Goal: Find specific page/section: Find specific page/section

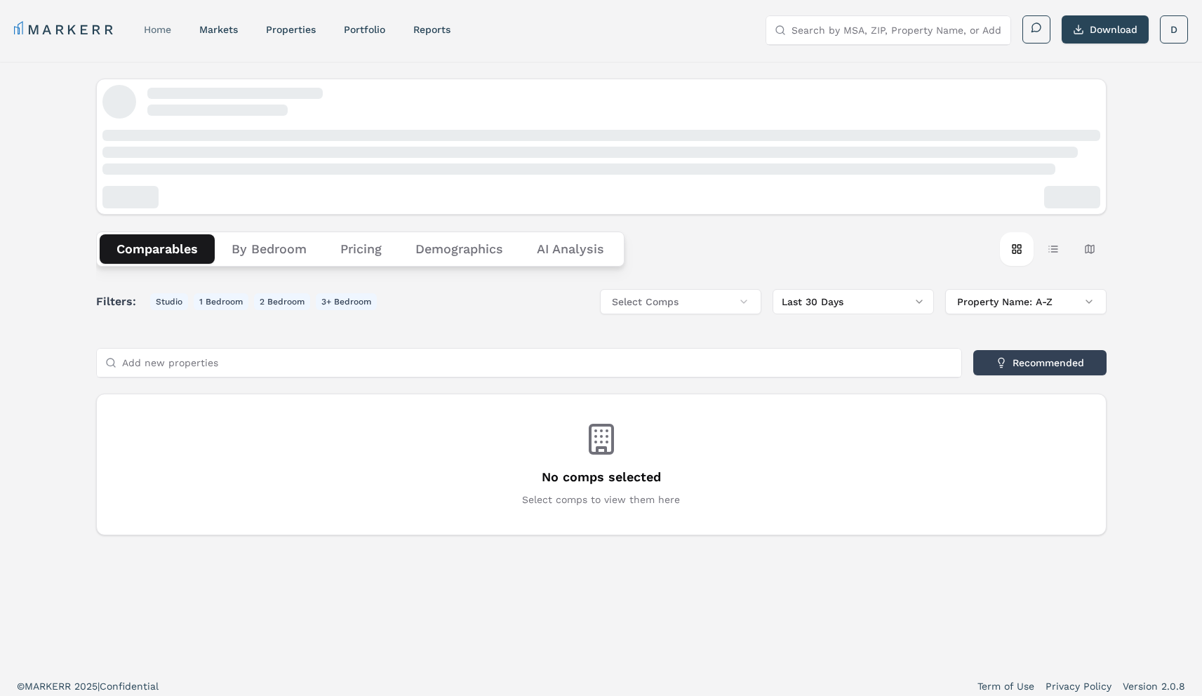
click at [163, 24] on link "home" at bounding box center [157, 29] width 27 height 11
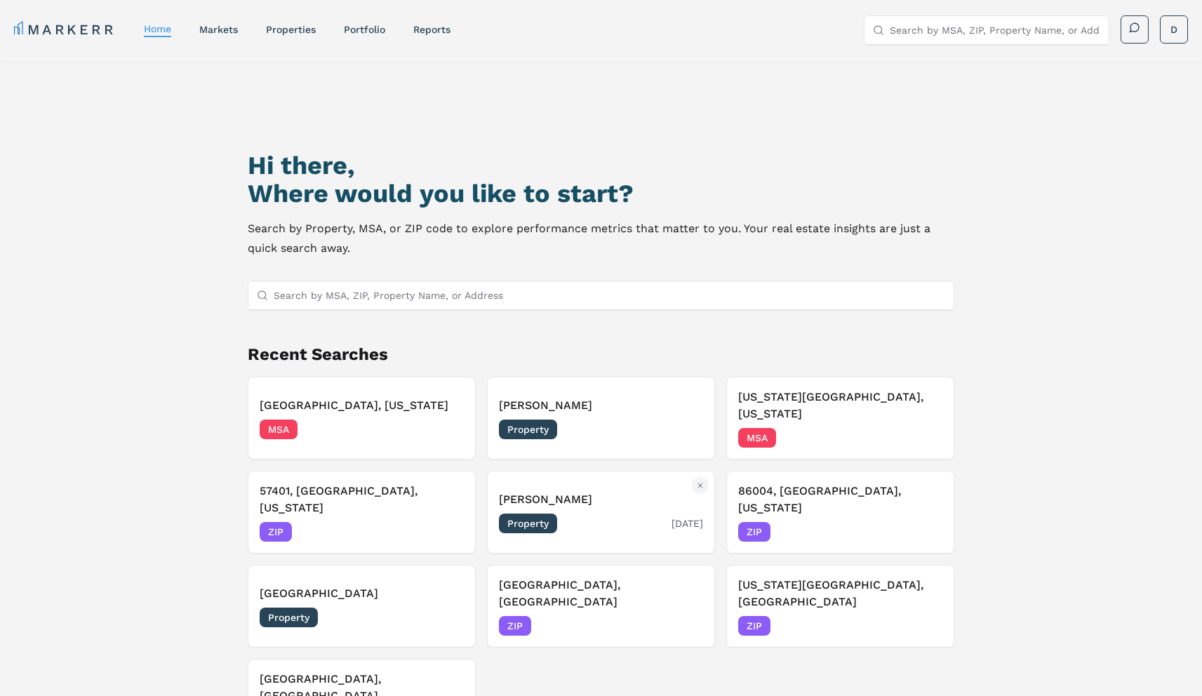
click at [596, 491] on h3 "[PERSON_NAME]" at bounding box center [601, 499] width 204 height 17
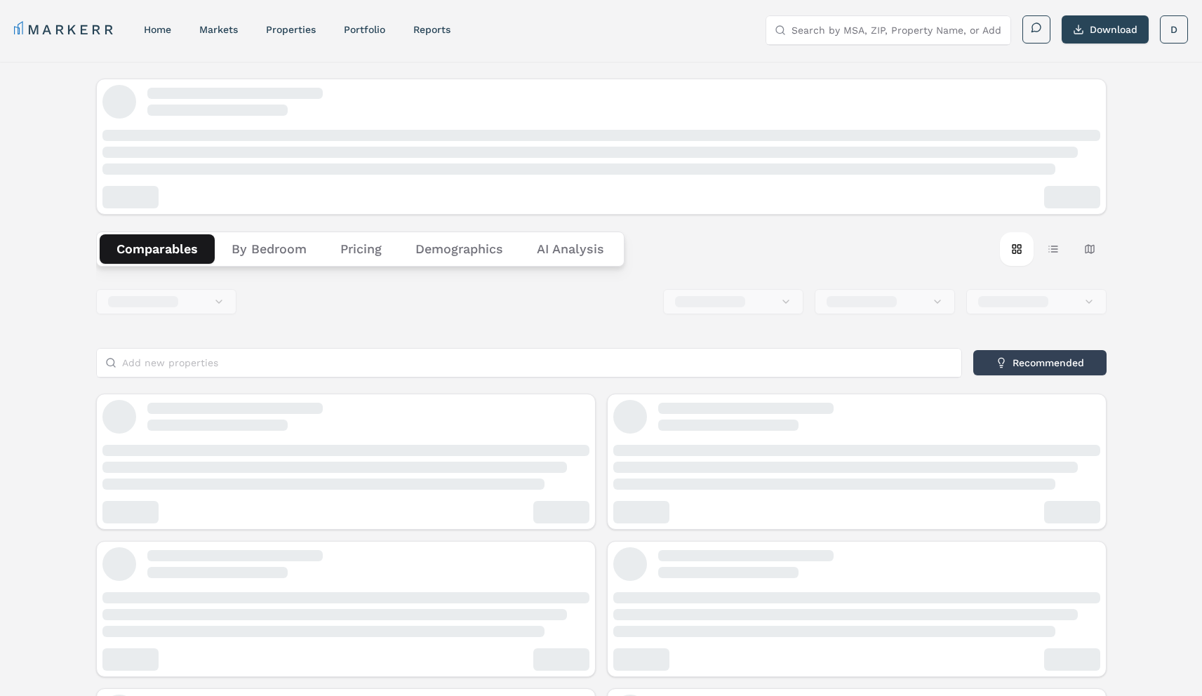
click at [286, 257] on button "By Bedroom" at bounding box center [269, 248] width 109 height 29
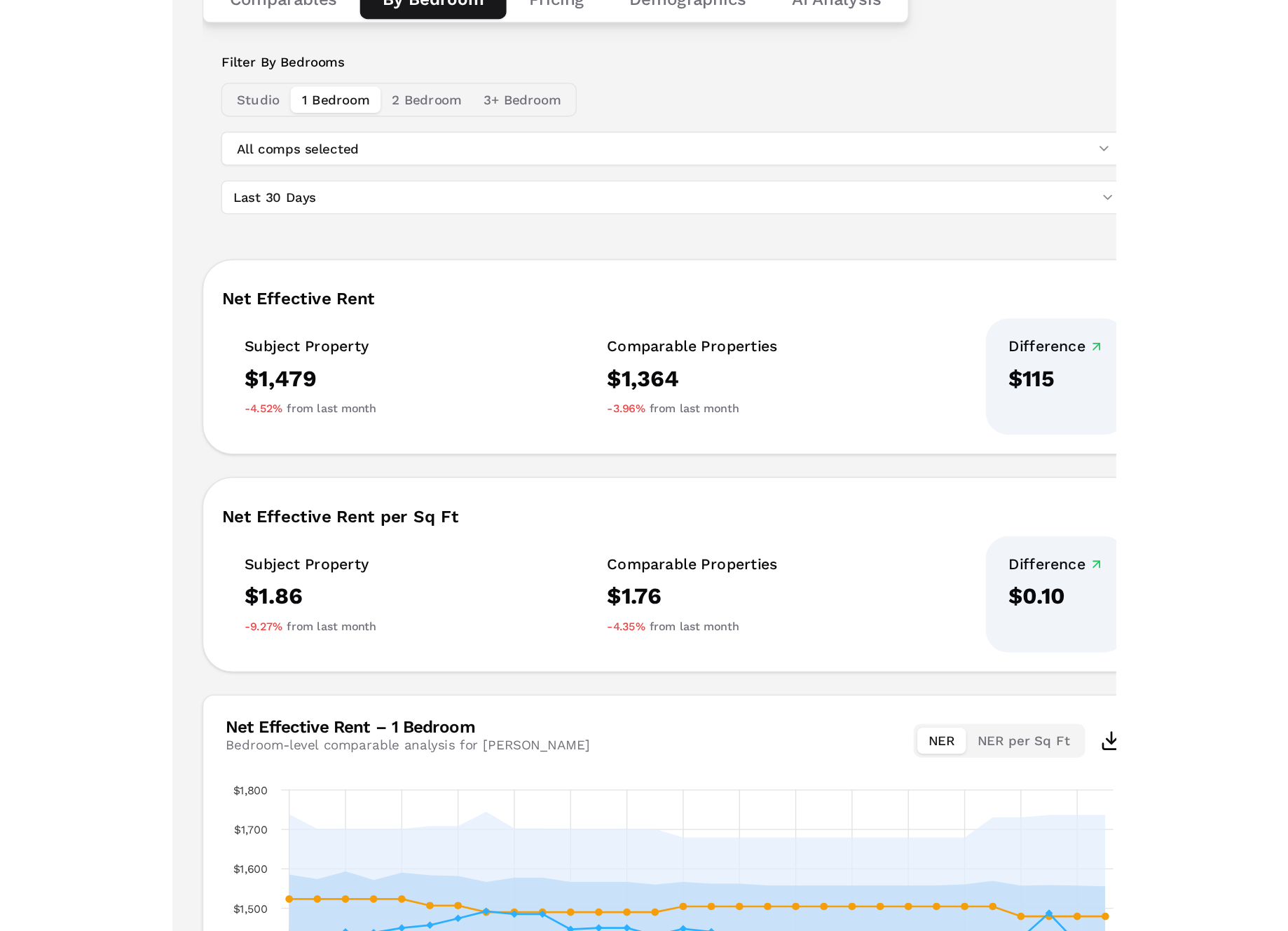
scroll to position [35, 0]
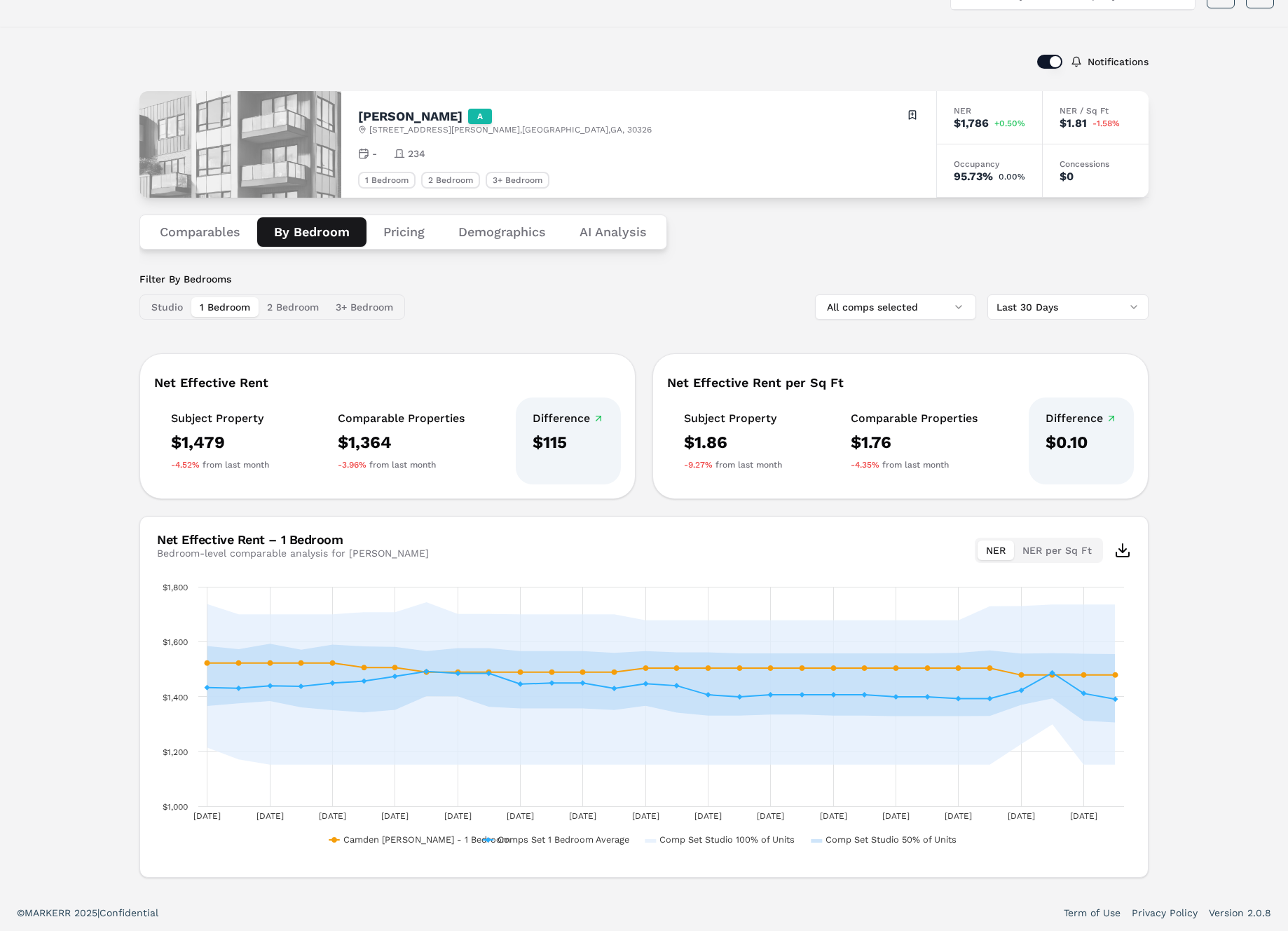
click at [203, 241] on button "Comparables" at bounding box center [200, 231] width 114 height 29
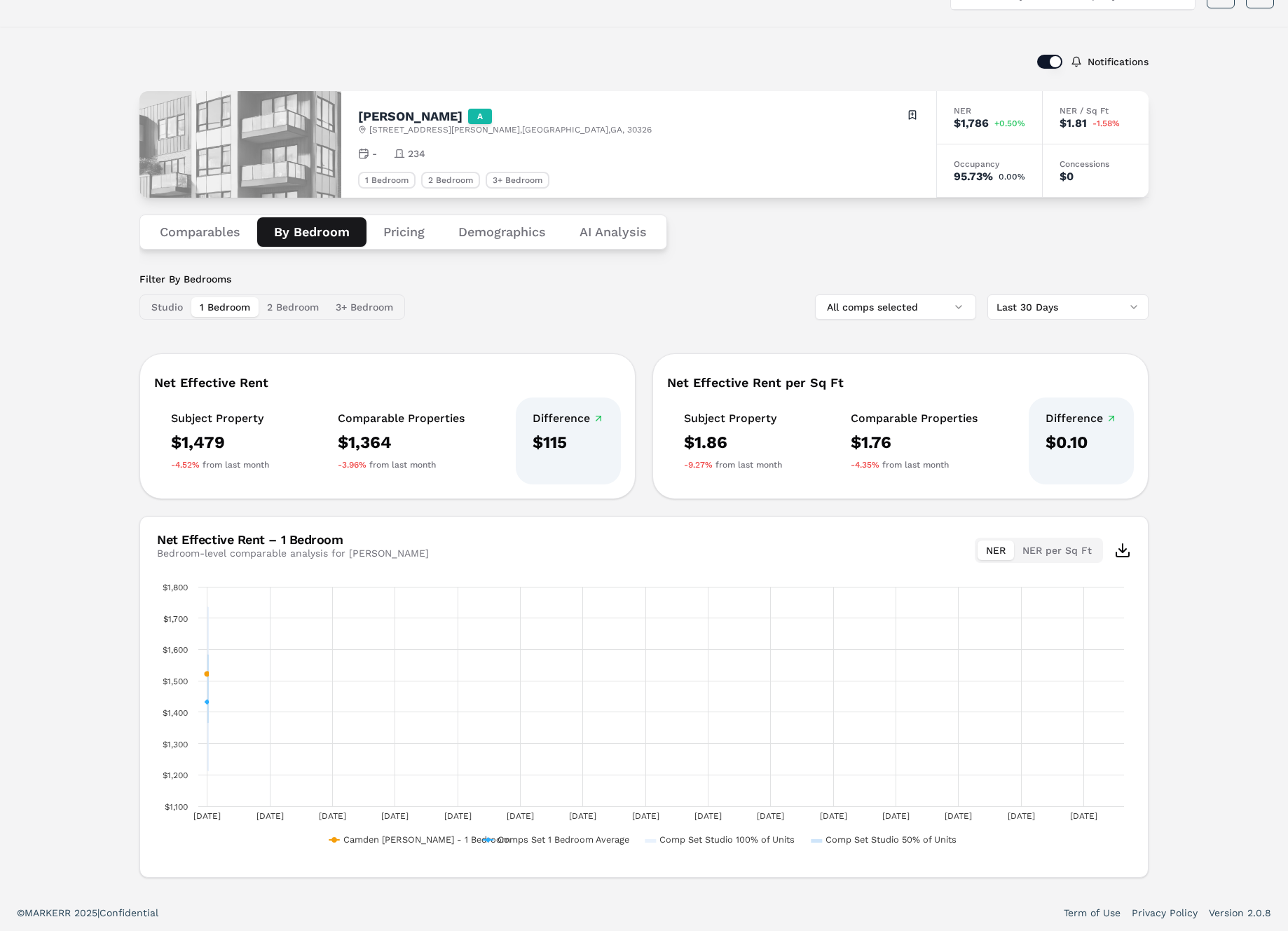
click at [323, 234] on button "By Bedroom" at bounding box center [311, 231] width 109 height 29
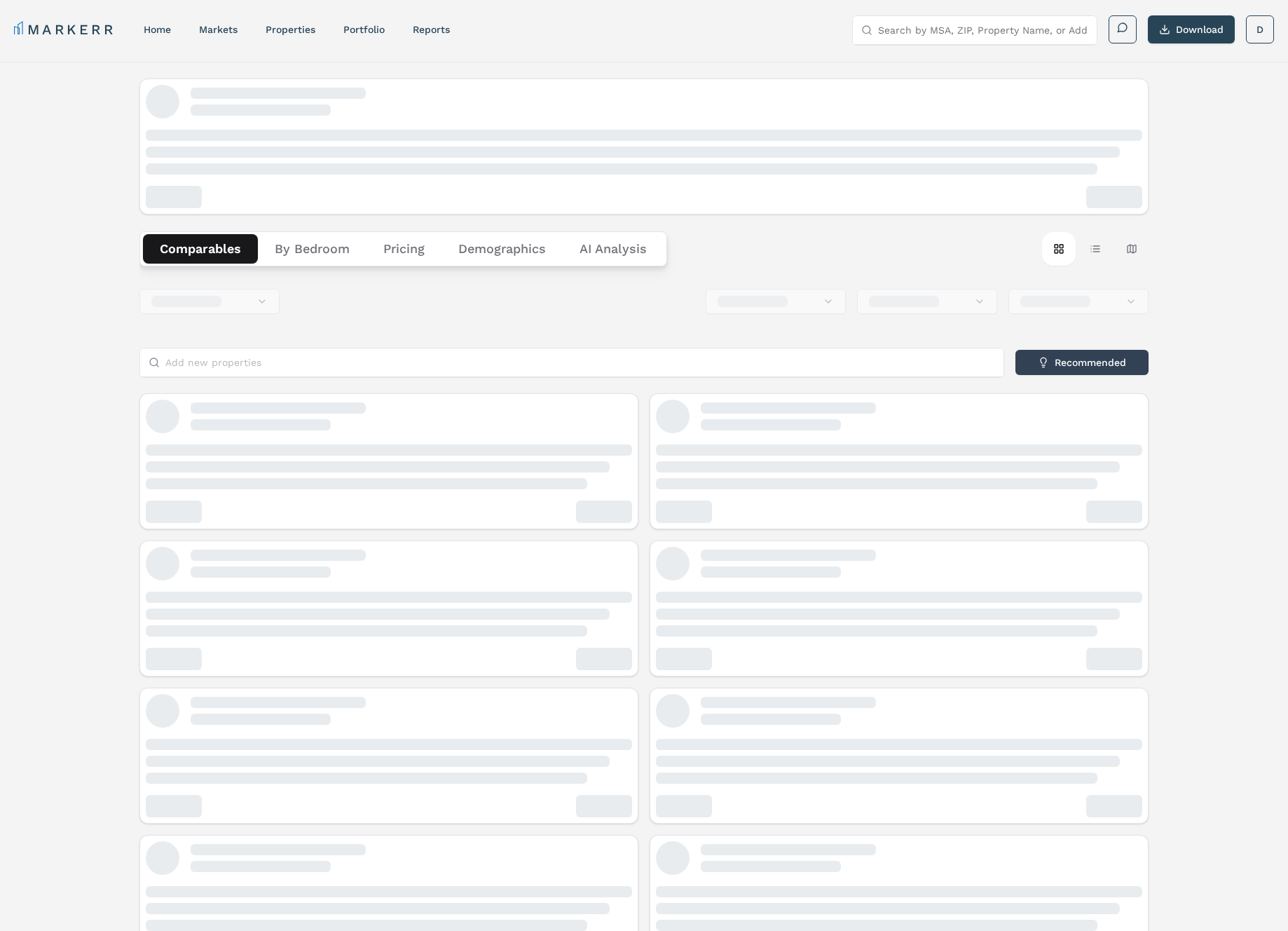
scroll to position [8, 0]
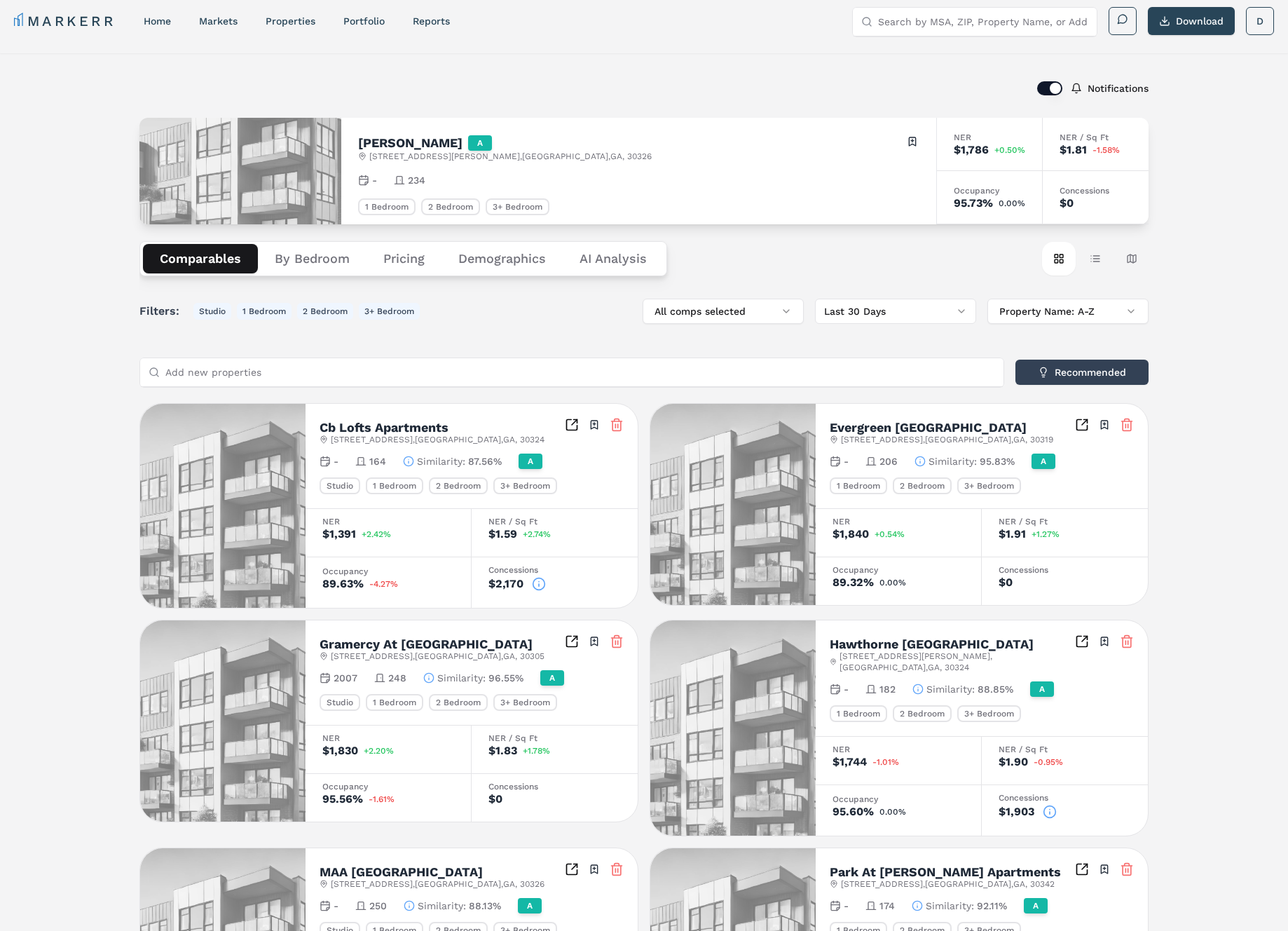
click at [316, 264] on button "By Bedroom" at bounding box center [312, 258] width 109 height 29
